Goal: Book appointment/travel/reservation

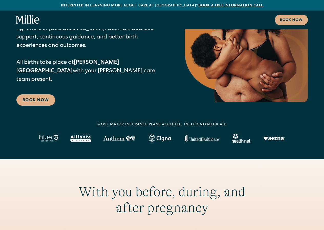
click at [18, 17] on icon "home" at bounding box center [19, 20] width 7 height 8
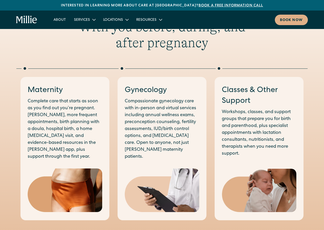
scroll to position [224, 0]
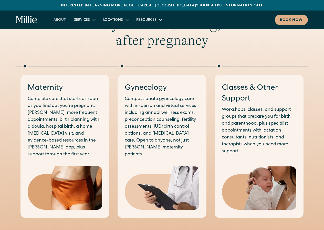
click at [198, 4] on link "Book a free information call" at bounding box center [230, 6] width 65 height 4
